Goal: Task Accomplishment & Management: Use online tool/utility

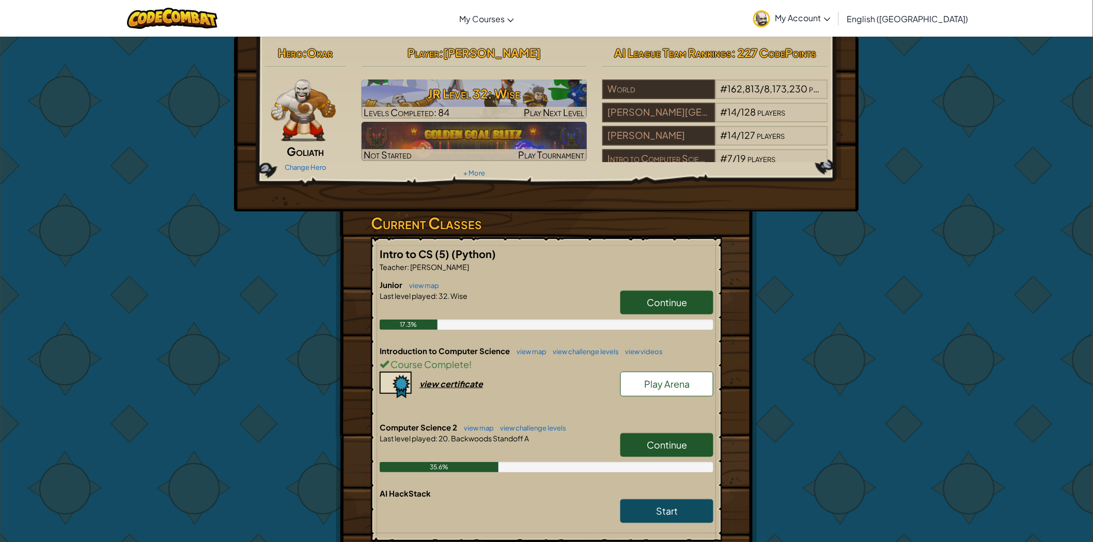
click at [669, 436] on link "Continue" at bounding box center [666, 445] width 93 height 24
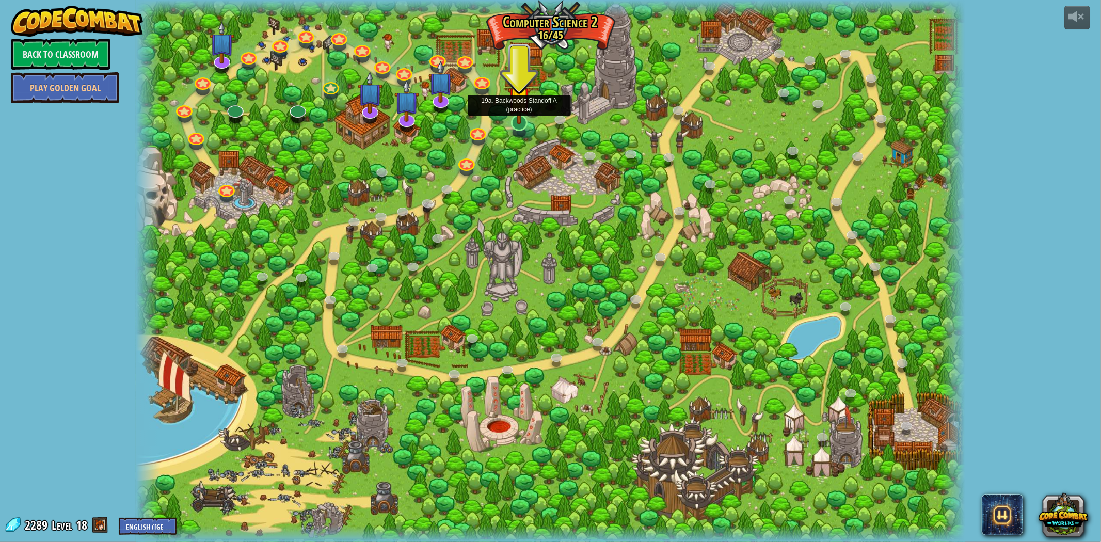
click at [528, 121] on img at bounding box center [519, 98] width 23 height 53
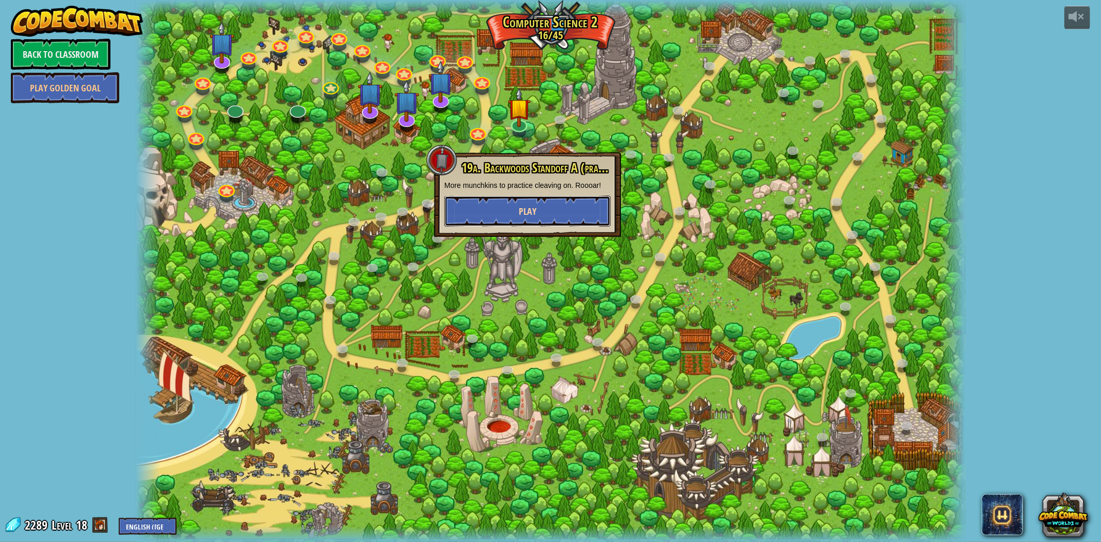
click at [539, 215] on button "Play" at bounding box center [528, 211] width 166 height 31
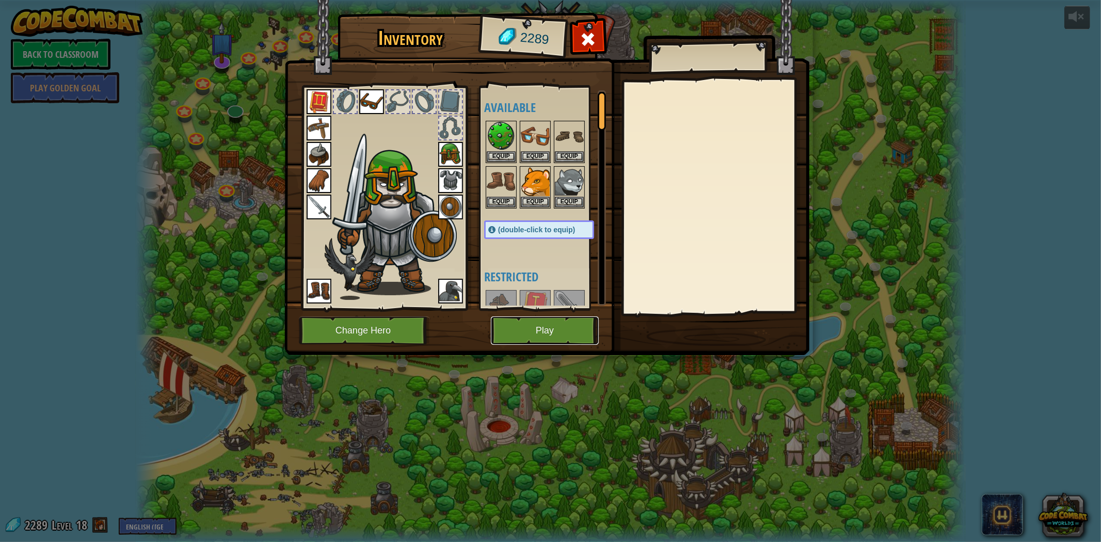
click at [566, 334] on button "Play" at bounding box center [545, 331] width 108 height 28
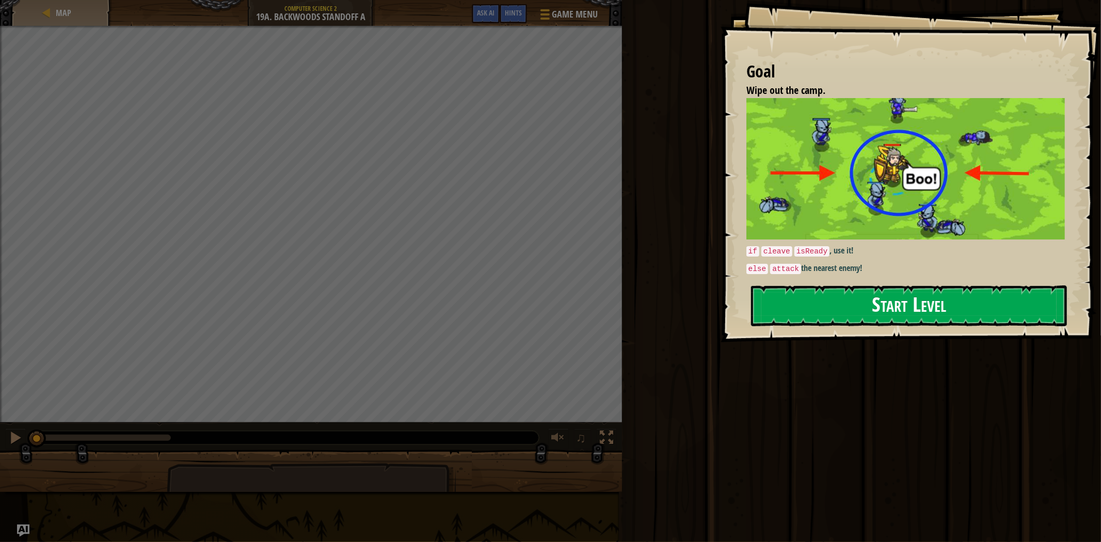
click at [870, 316] on button "Start Level" at bounding box center [909, 306] width 316 height 41
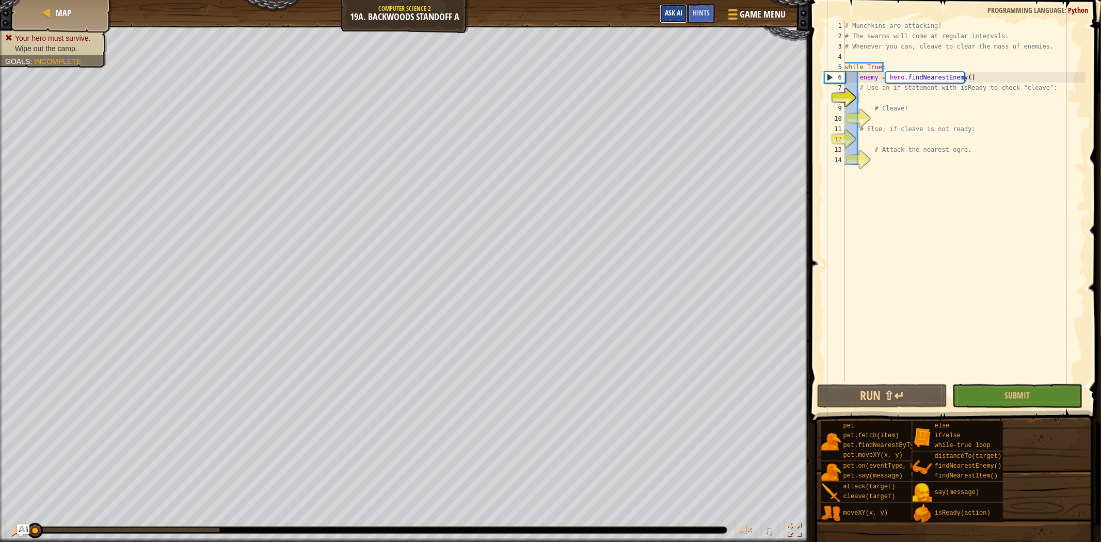
click at [667, 20] on button "Ask AI" at bounding box center [674, 13] width 28 height 19
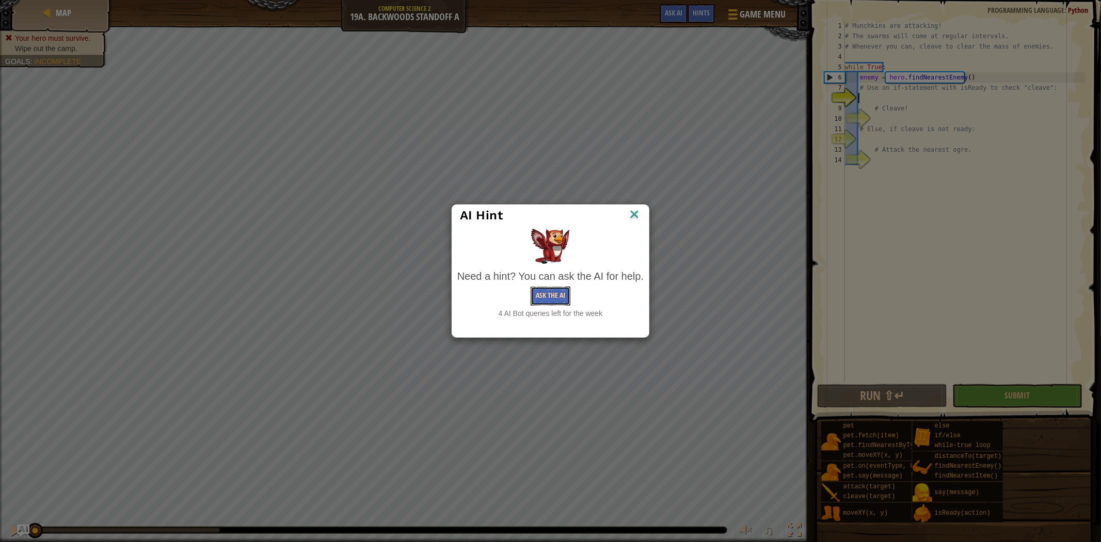
click at [553, 294] on button "Ask the AI" at bounding box center [551, 296] width 40 height 19
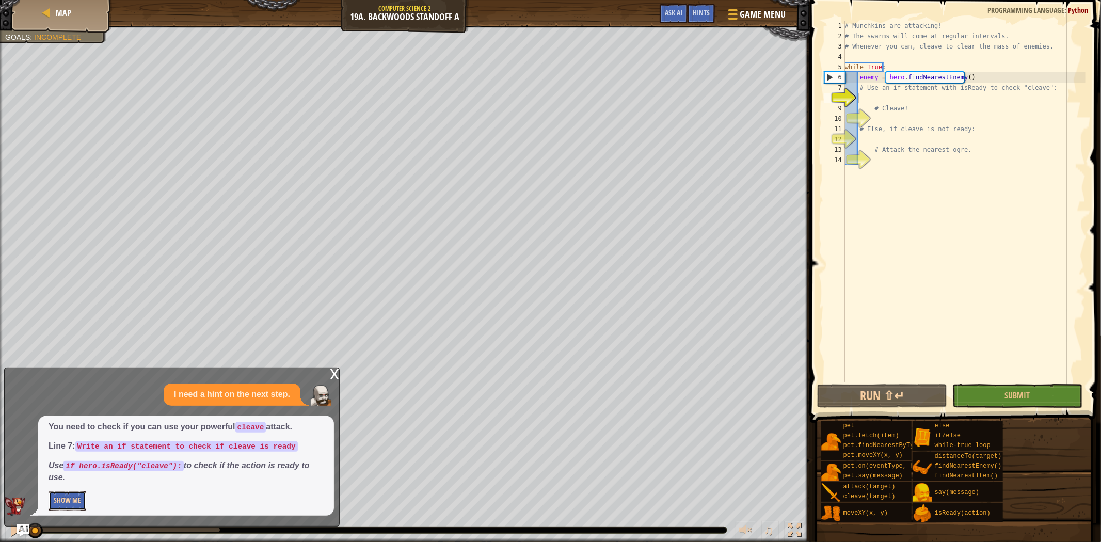
click at [70, 494] on button "Show Me" at bounding box center [68, 501] width 38 height 19
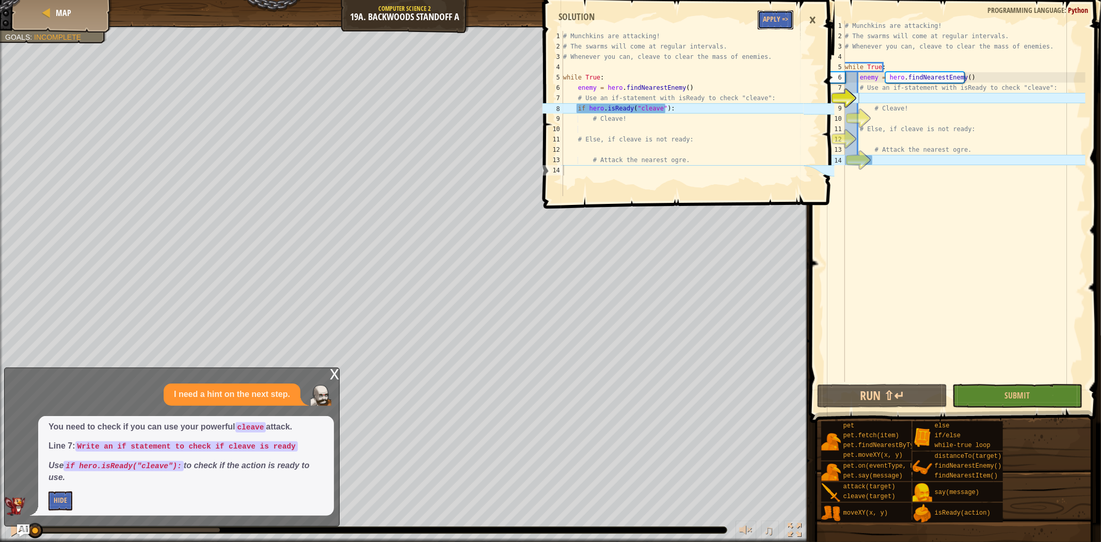
click at [770, 19] on button "Apply =>" at bounding box center [776, 19] width 36 height 19
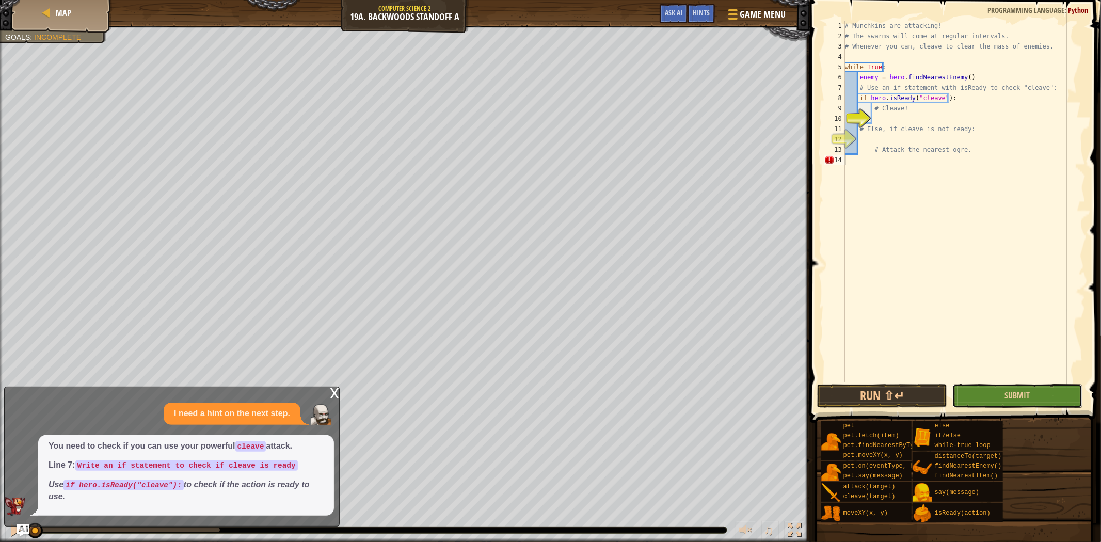
click at [997, 399] on button "Submit" at bounding box center [1018, 396] width 130 height 24
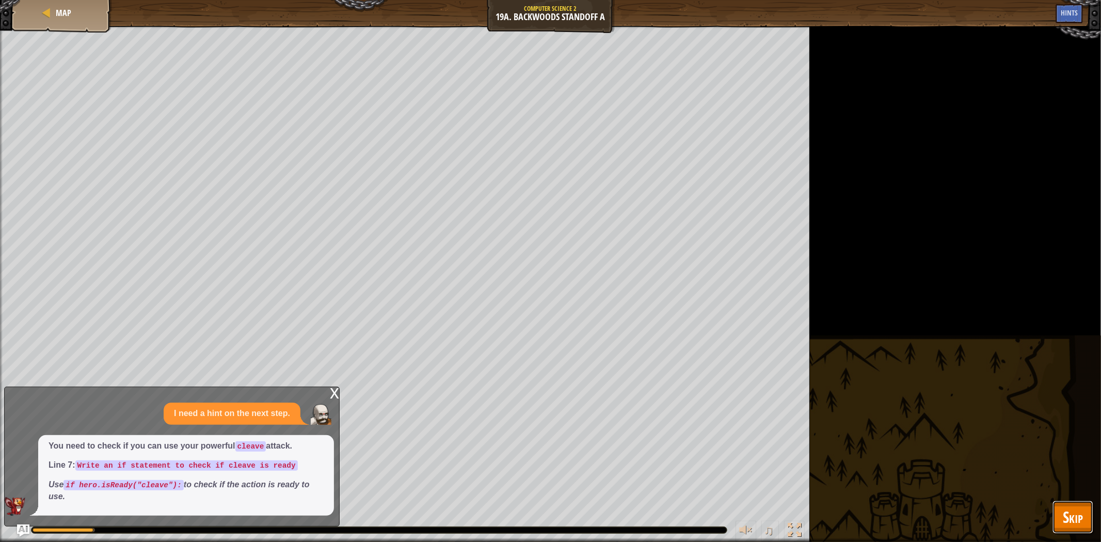
click at [1061, 503] on button "Skip" at bounding box center [1073, 517] width 41 height 33
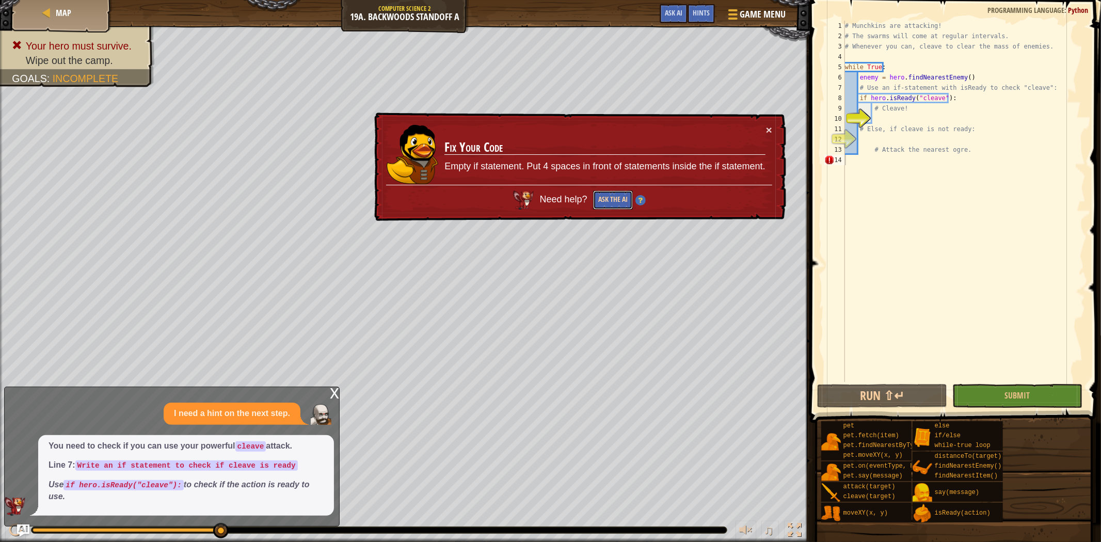
click at [610, 200] on button "Ask the AI" at bounding box center [613, 200] width 40 height 19
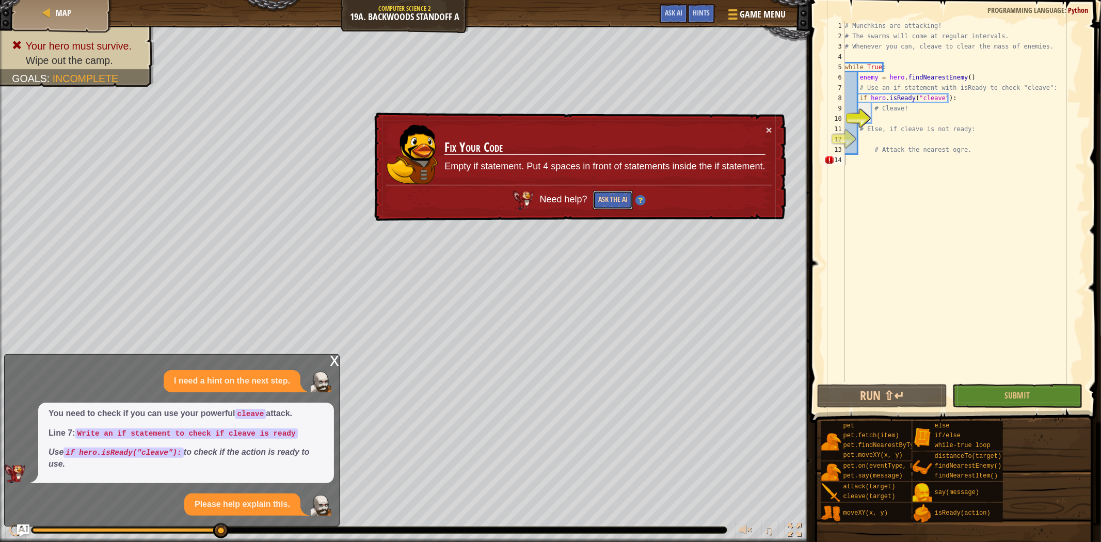
click at [602, 204] on button "Ask the AI" at bounding box center [613, 200] width 40 height 19
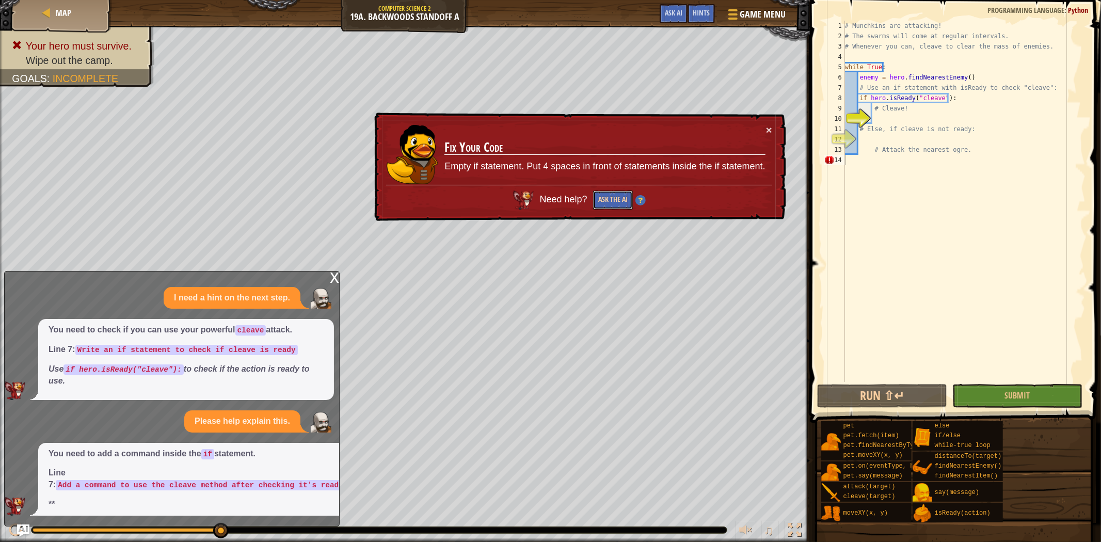
click at [603, 198] on button "Ask the AI" at bounding box center [613, 200] width 40 height 19
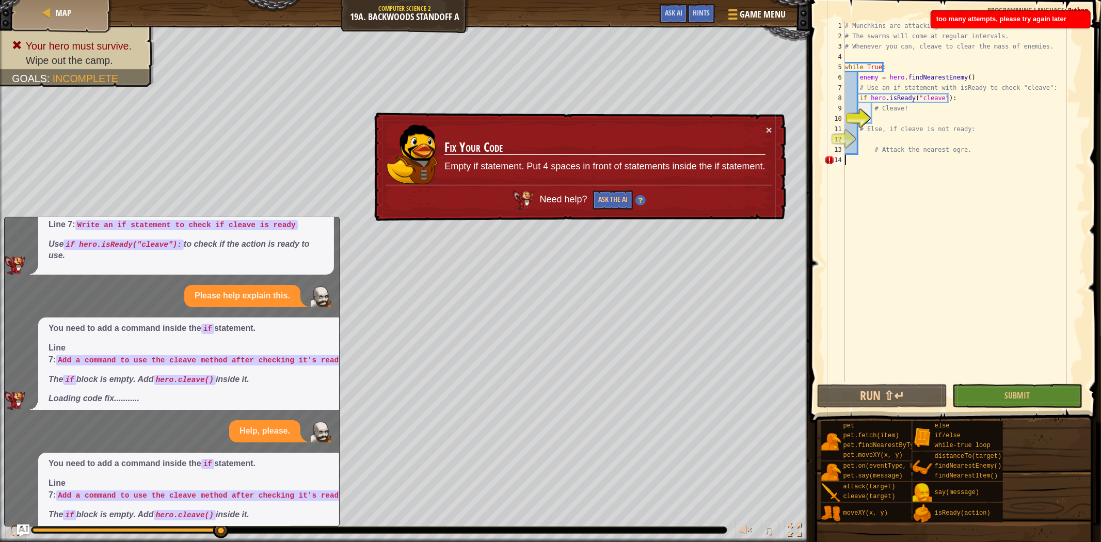
scroll to position [96, 0]
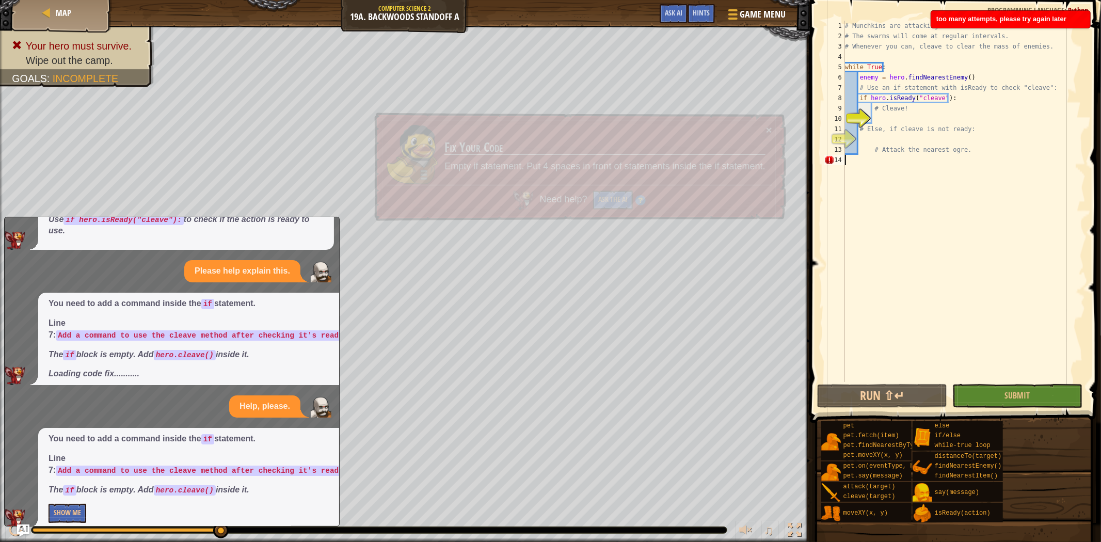
click at [87, 505] on p "Show Me" at bounding box center [197, 513] width 297 height 19
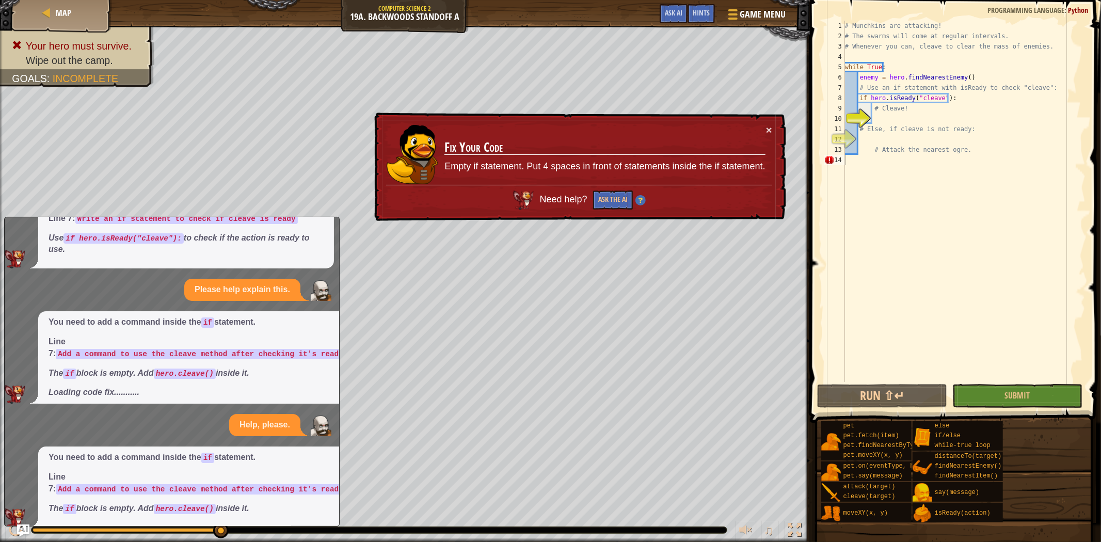
scroll to position [168, 0]
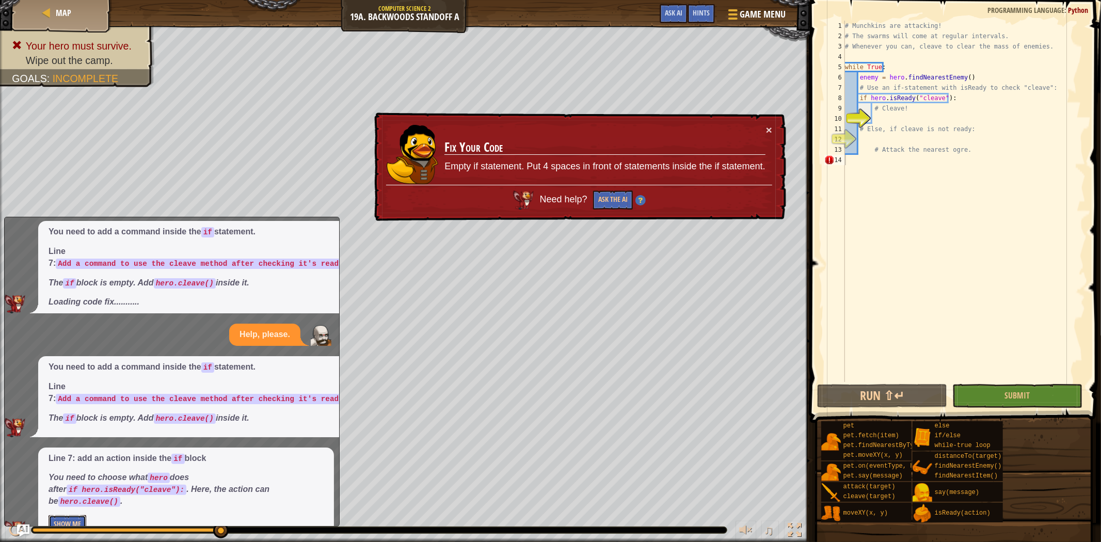
click at [60, 515] on button "Show Me" at bounding box center [68, 524] width 38 height 19
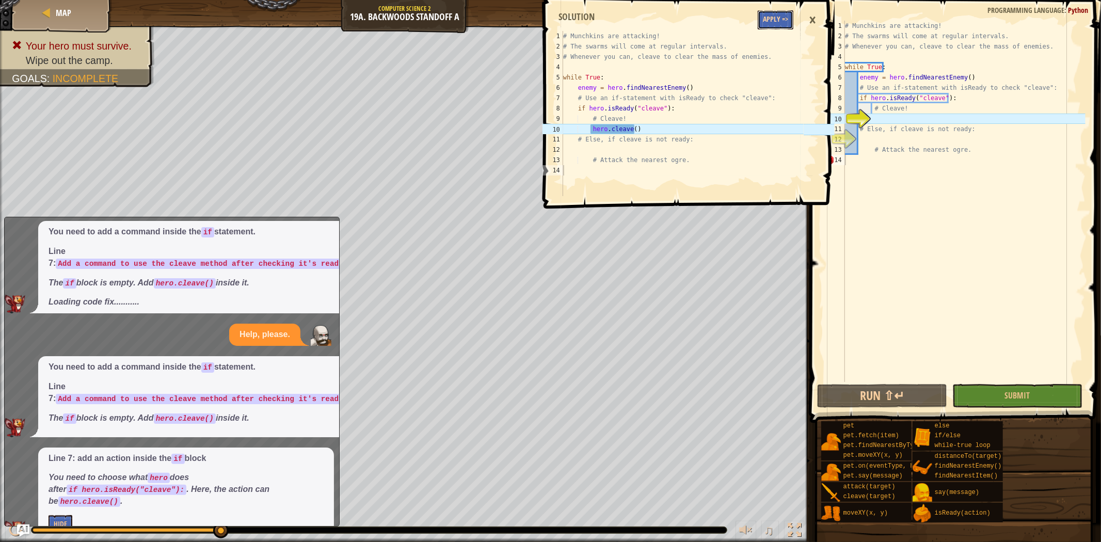
click at [775, 18] on button "Apply =>" at bounding box center [776, 19] width 36 height 19
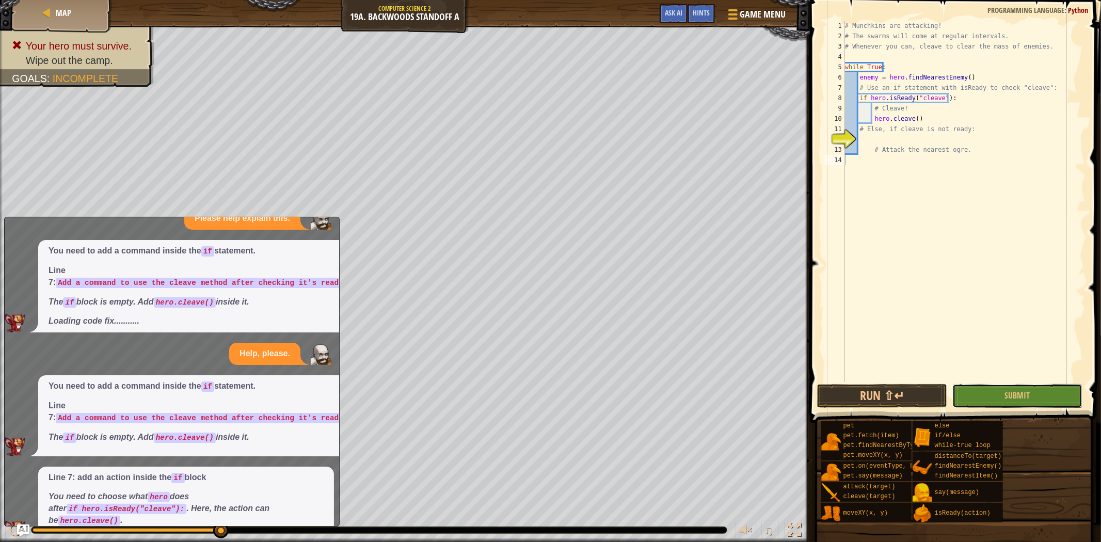
click at [978, 399] on button "Submit" at bounding box center [1018, 396] width 130 height 24
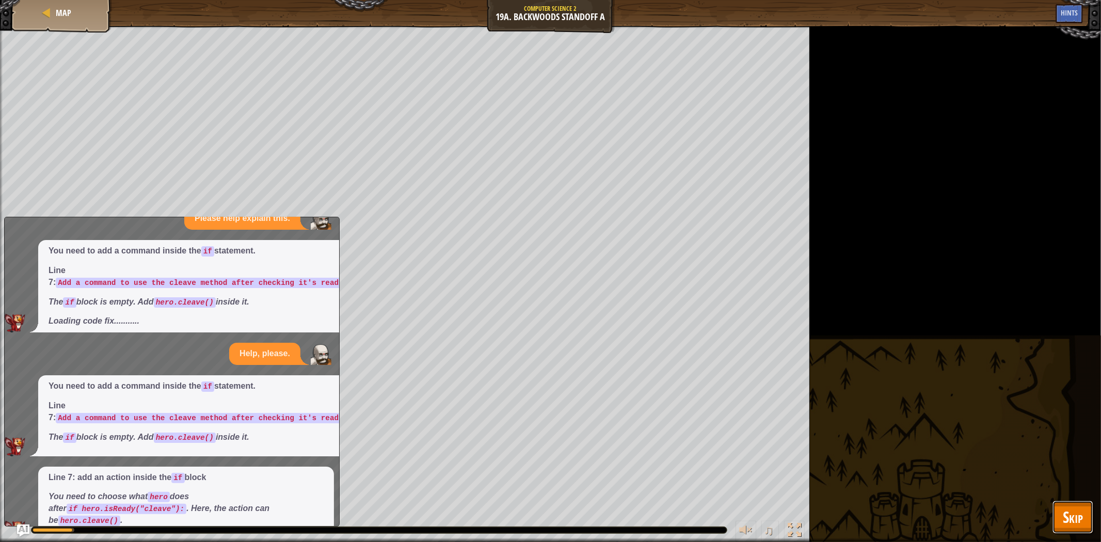
click at [1070, 531] on button "Skip" at bounding box center [1073, 517] width 41 height 33
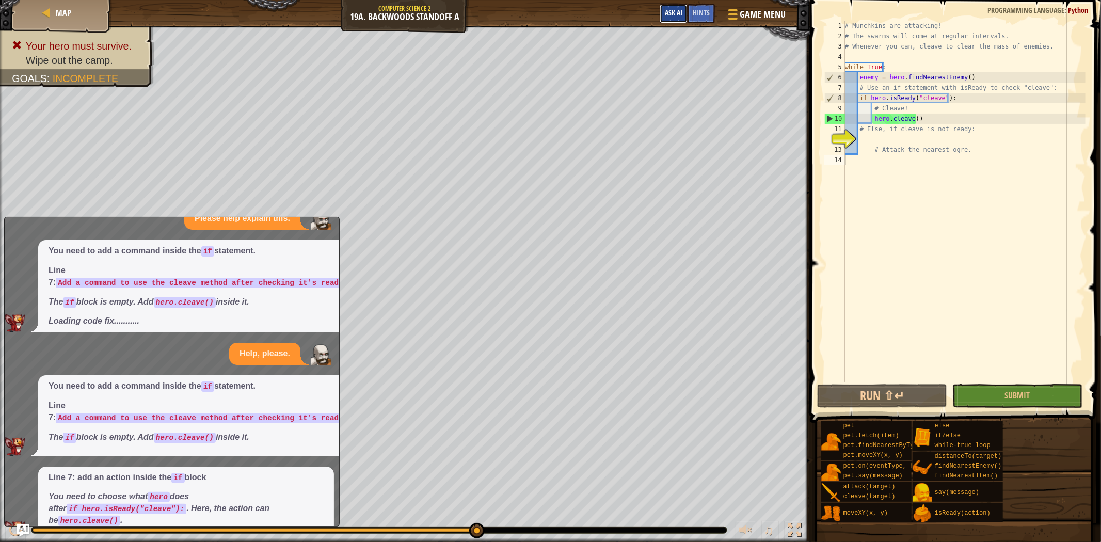
click at [667, 8] on button "Ask AI" at bounding box center [674, 13] width 28 height 19
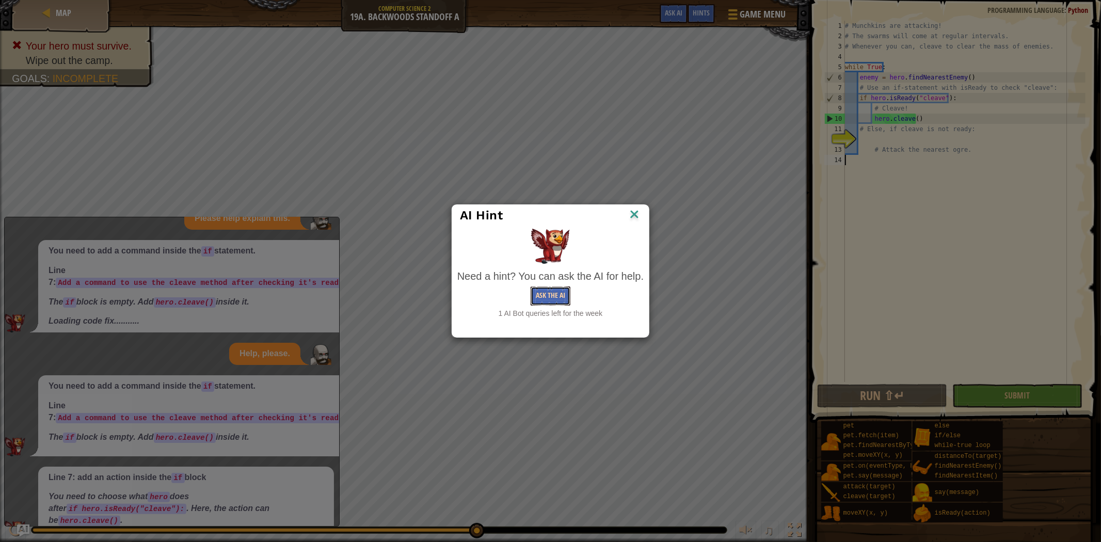
click at [566, 287] on button "Ask the AI" at bounding box center [551, 296] width 40 height 19
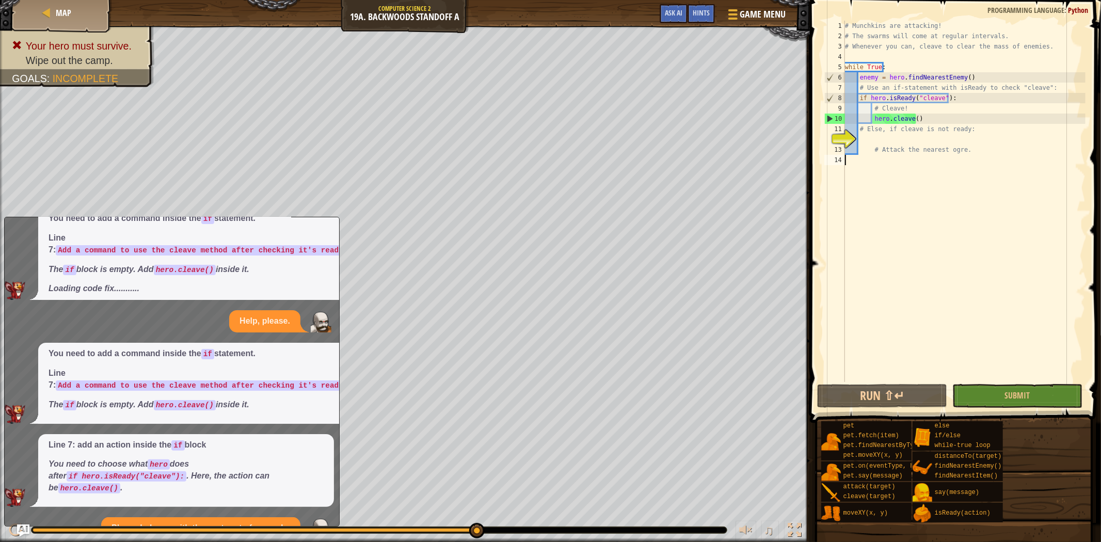
scroll to position [272, 0]
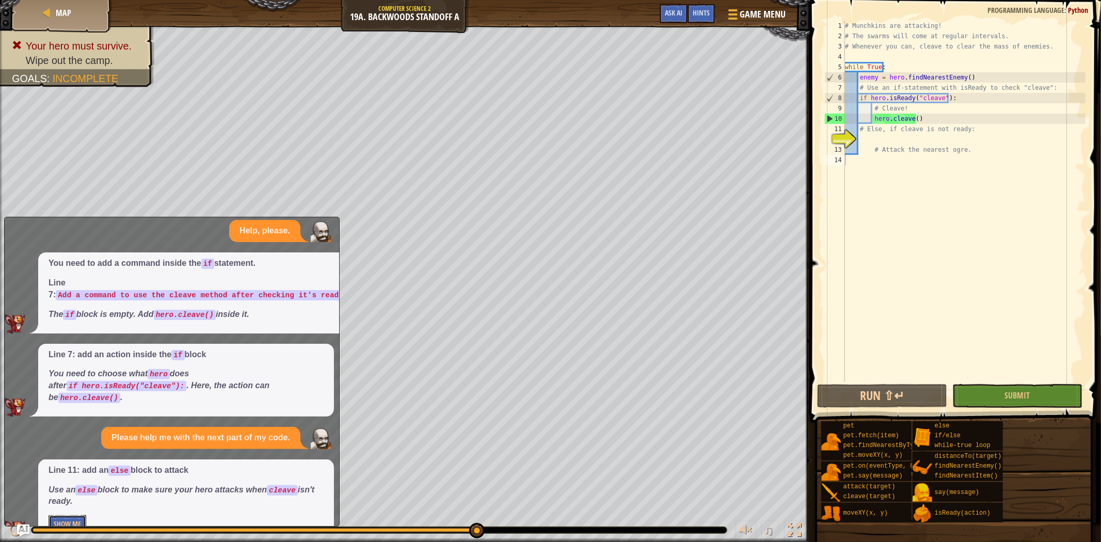
click at [71, 515] on button "Show Me" at bounding box center [68, 524] width 38 height 19
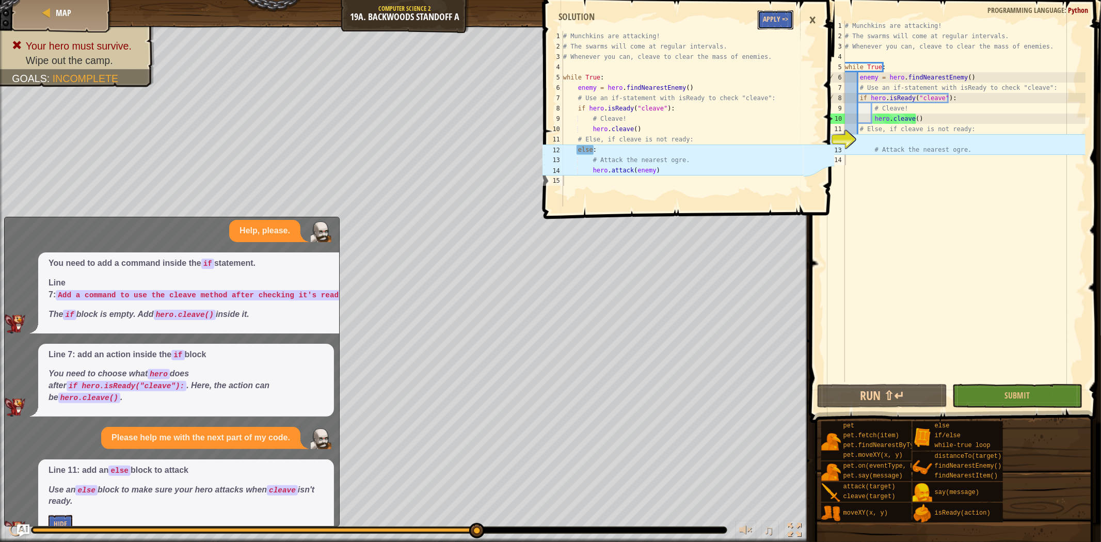
click at [776, 22] on button "Apply =>" at bounding box center [776, 19] width 36 height 19
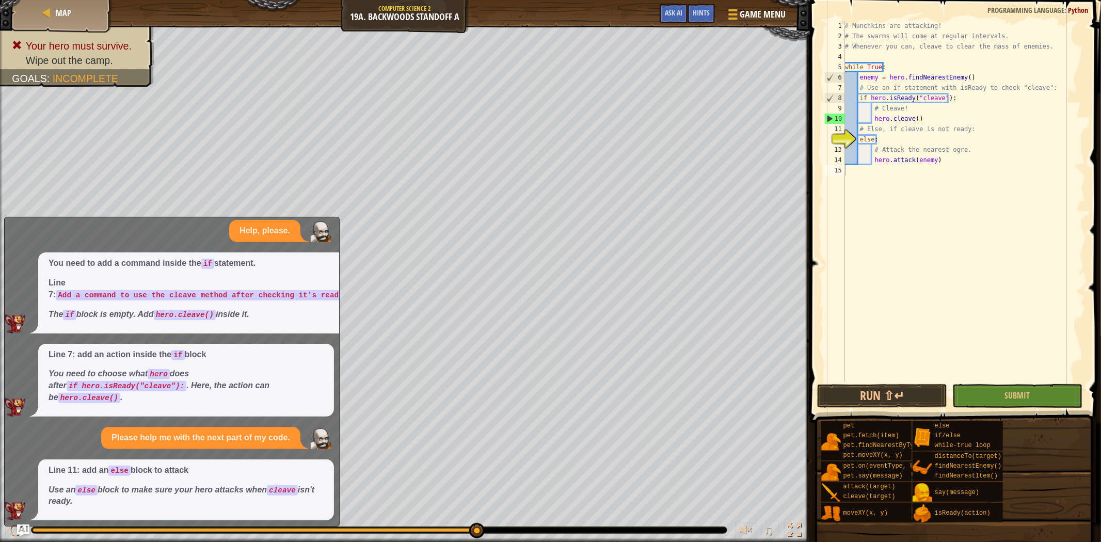
scroll to position [253, 0]
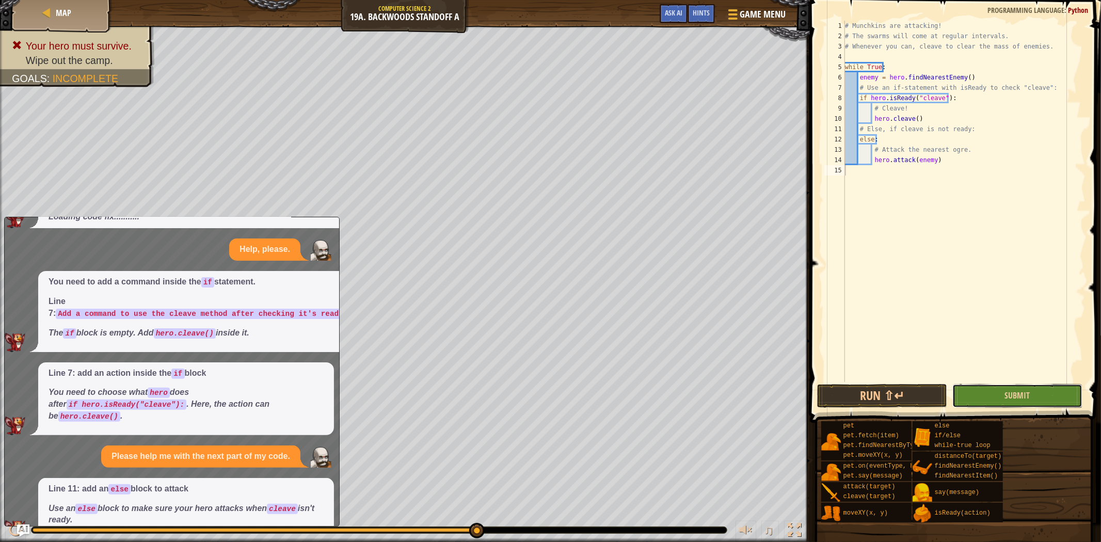
click at [983, 396] on button "Submit" at bounding box center [1018, 396] width 130 height 24
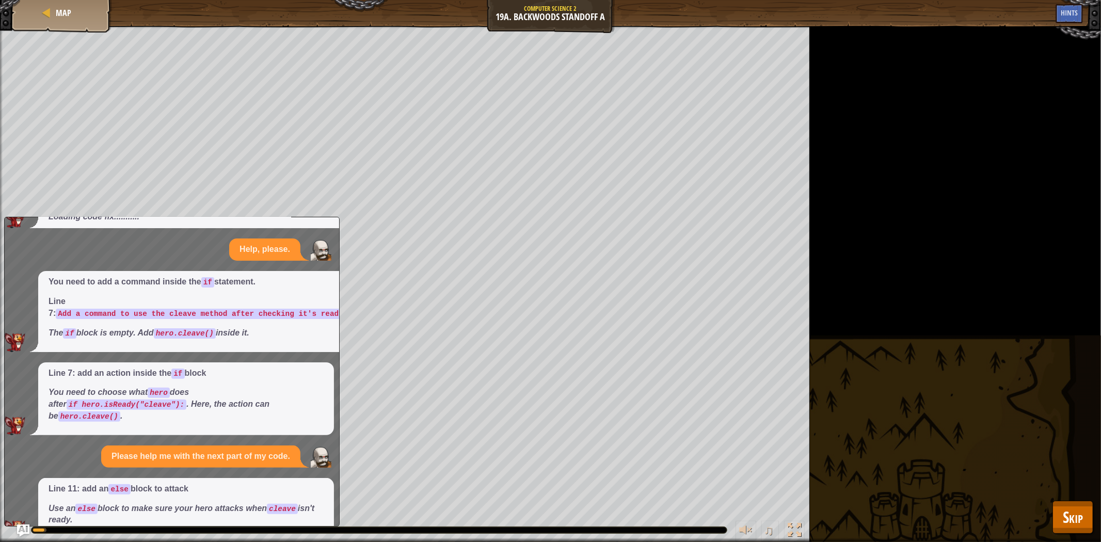
click at [1075, 499] on div "Your hero must survive. Wipe out the camp. Goals : Running... ♫ Okar 357 x: 30 …" at bounding box center [550, 284] width 1101 height 516
click at [1069, 503] on button "Skip" at bounding box center [1073, 517] width 41 height 33
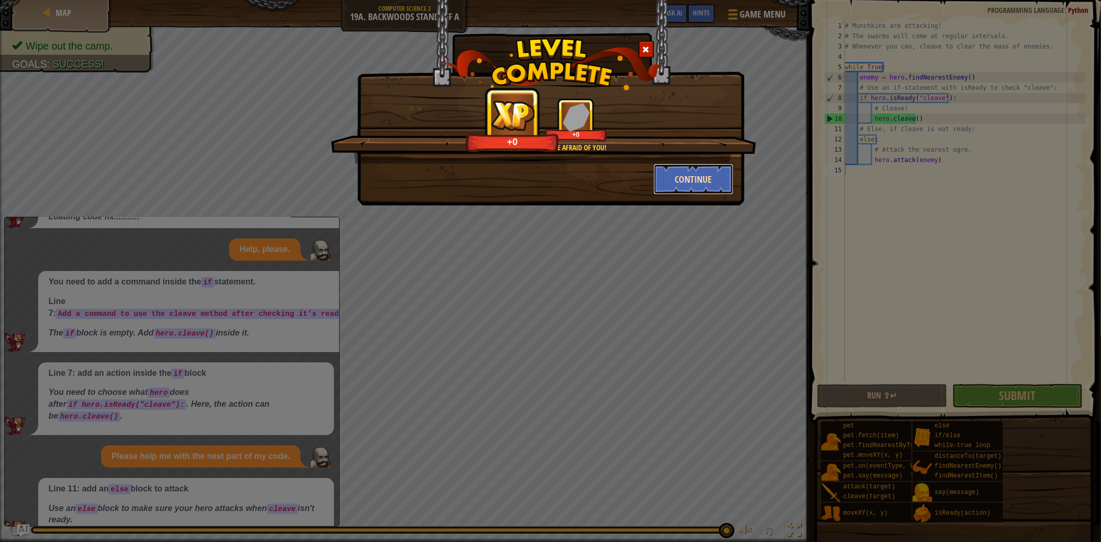
click at [685, 181] on button "Continue" at bounding box center [694, 179] width 80 height 31
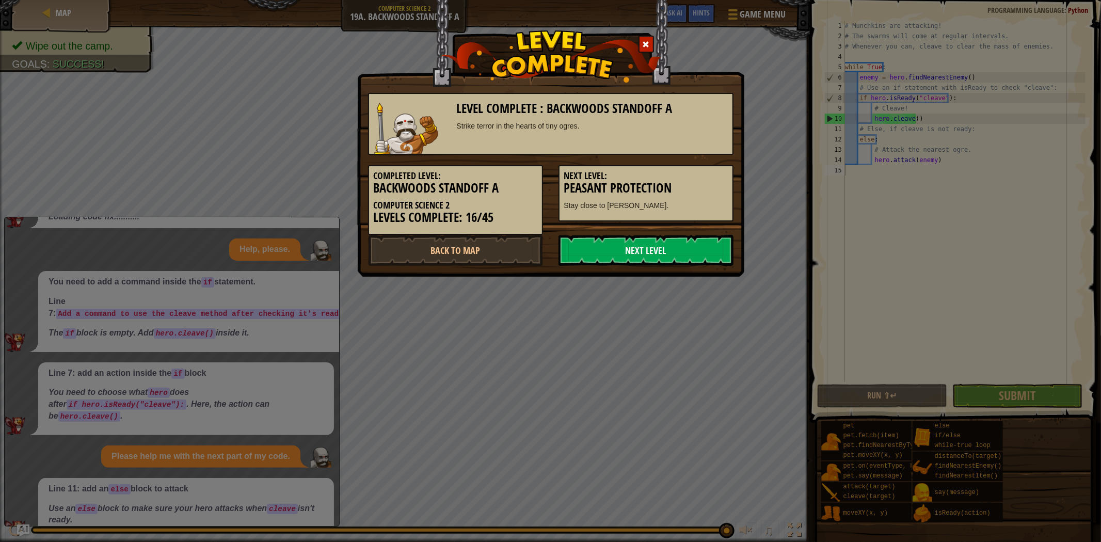
click at [632, 241] on link "Next Level" at bounding box center [646, 250] width 175 height 31
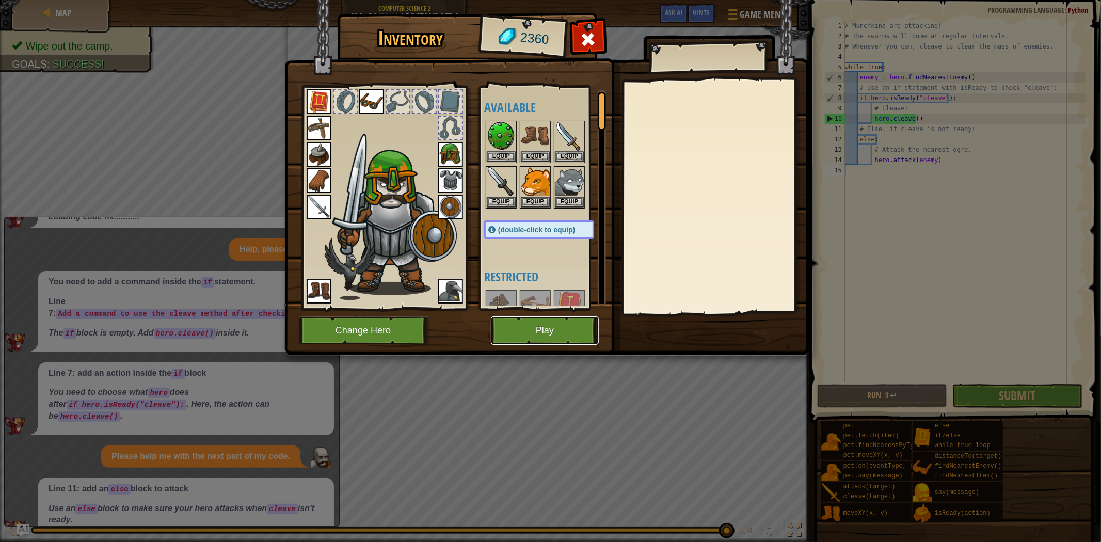
click at [543, 321] on button "Play" at bounding box center [545, 331] width 108 height 28
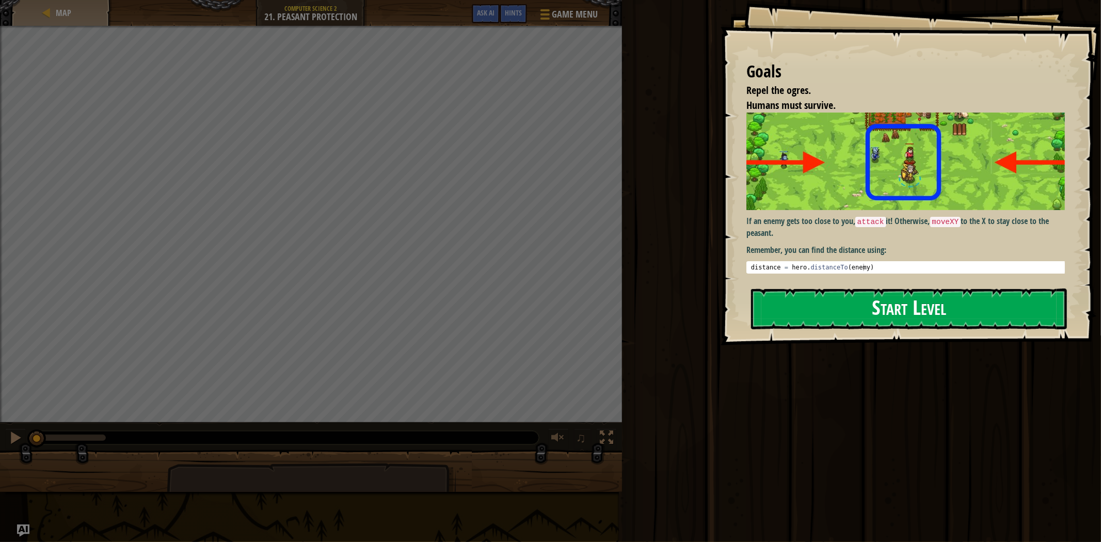
click at [833, 298] on button "Start Level" at bounding box center [909, 309] width 316 height 41
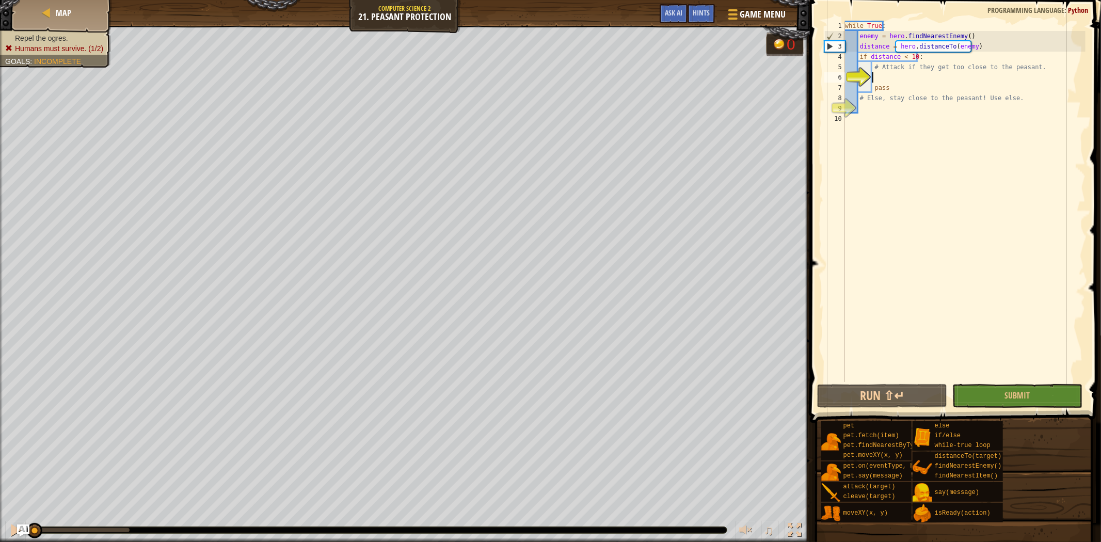
type textarea "e"
